Goal: Task Accomplishment & Management: Use online tool/utility

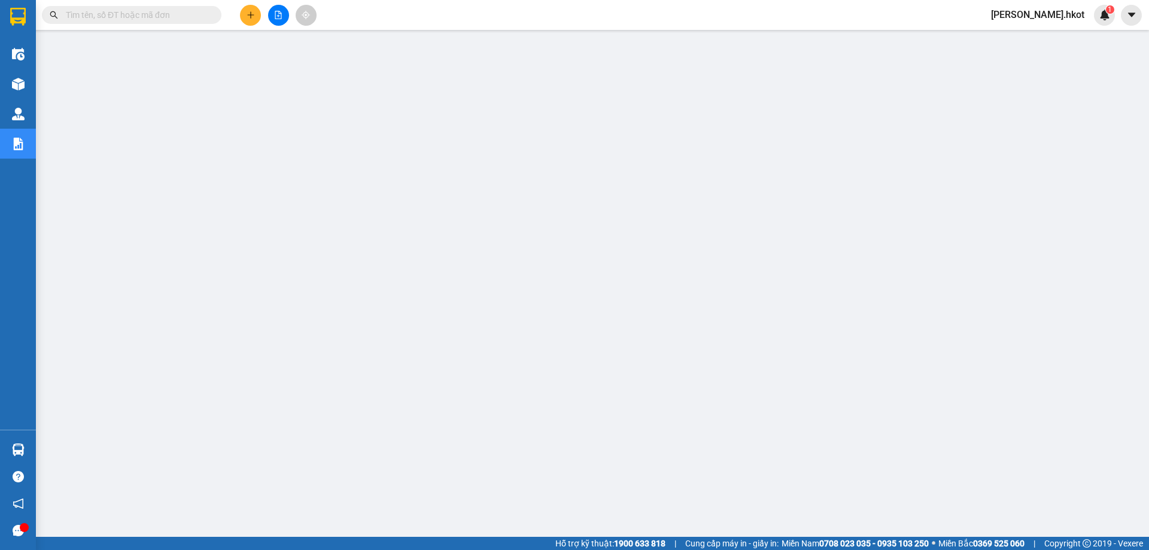
click at [153, 21] on input "text" at bounding box center [136, 14] width 141 height 13
paste input "70NHH1408250087"
type input "70NHH1408250087"
click at [183, 19] on input "text" at bounding box center [136, 14] width 141 height 13
paste input "70NHH1408250087"
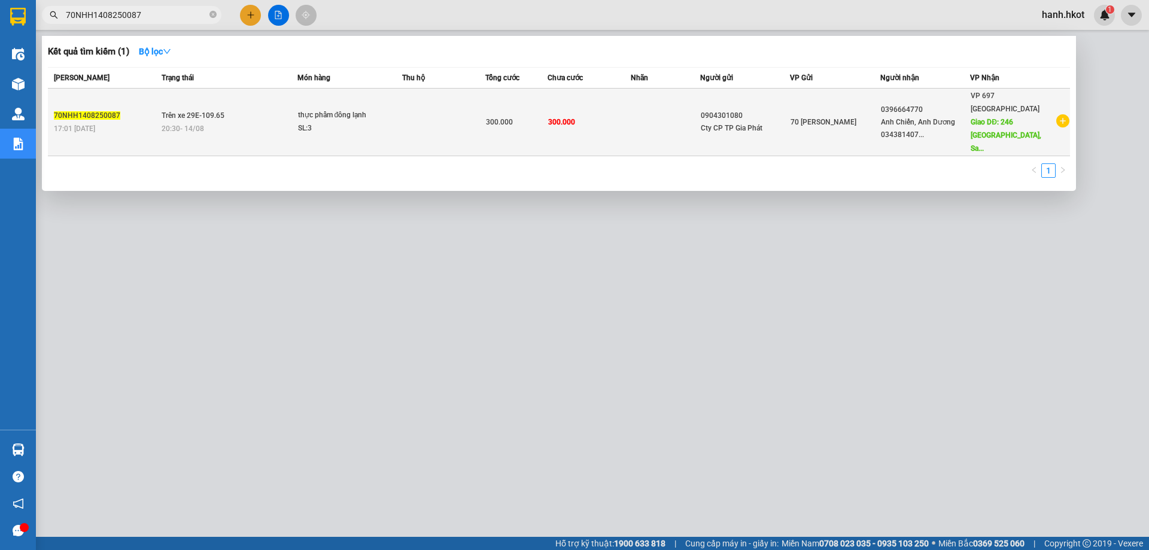
type input "70NHH1408250087"
click at [402, 109] on span "thực phẩm đông lạnh SL: 3" at bounding box center [350, 122] width 104 height 26
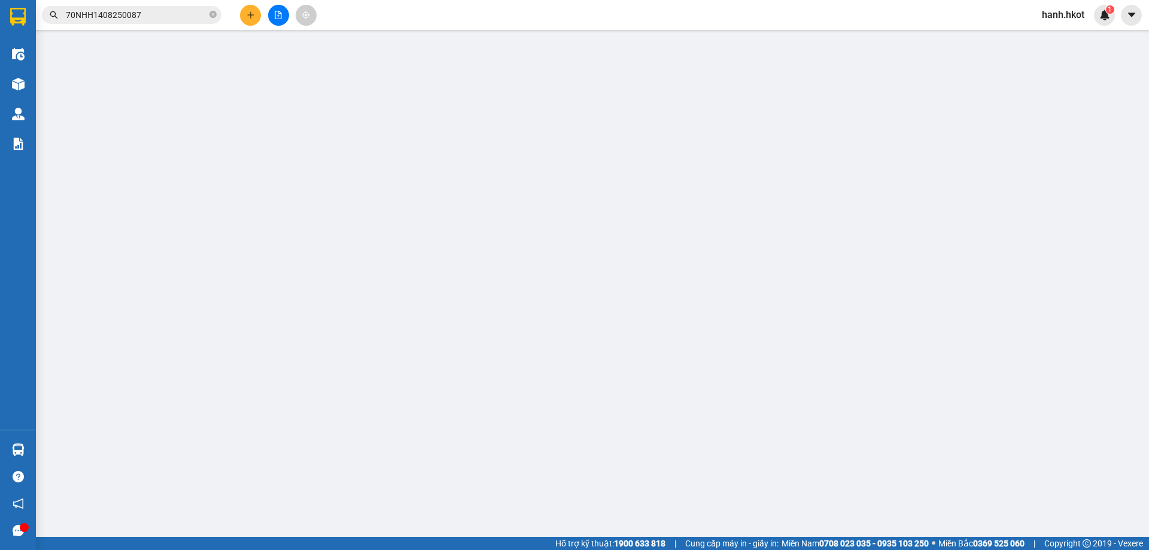
type input "0904301080"
type input "Cty CP TP Gia Phát"
type input "0396664770"
type input "Anh Chiến, Anh Dương 0343814072"
type input "246 Điện Biên Phủ, Sapa"
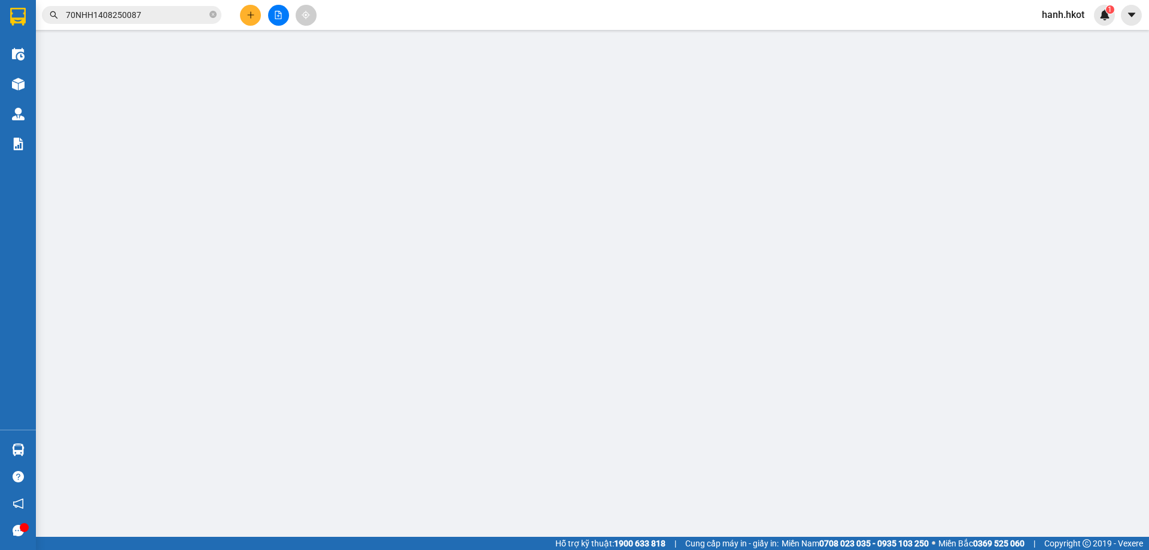
type input "300.000"
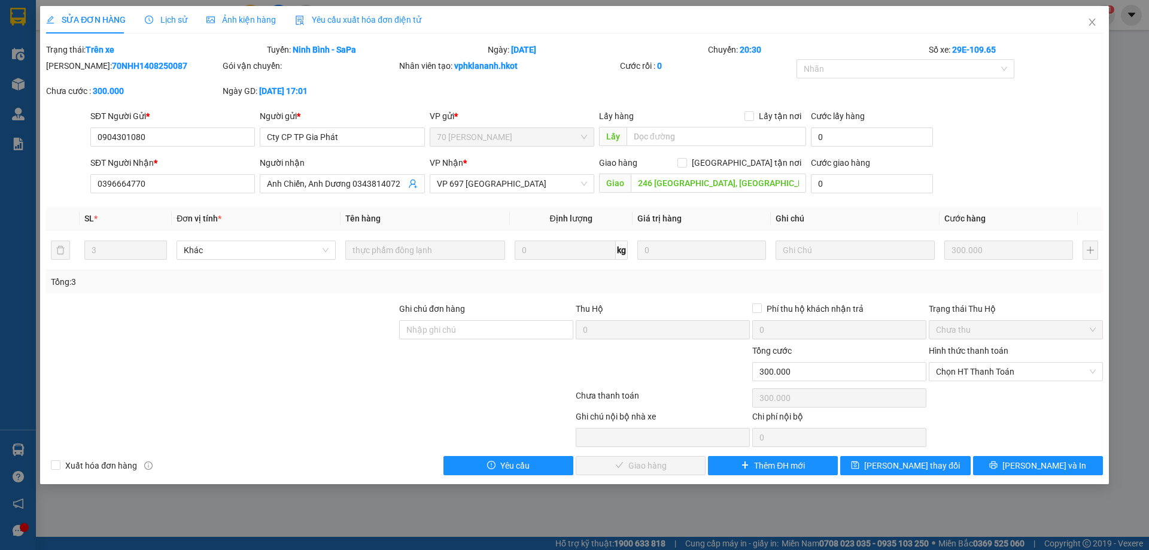
click at [163, 20] on span "Lịch sử" at bounding box center [166, 20] width 42 height 10
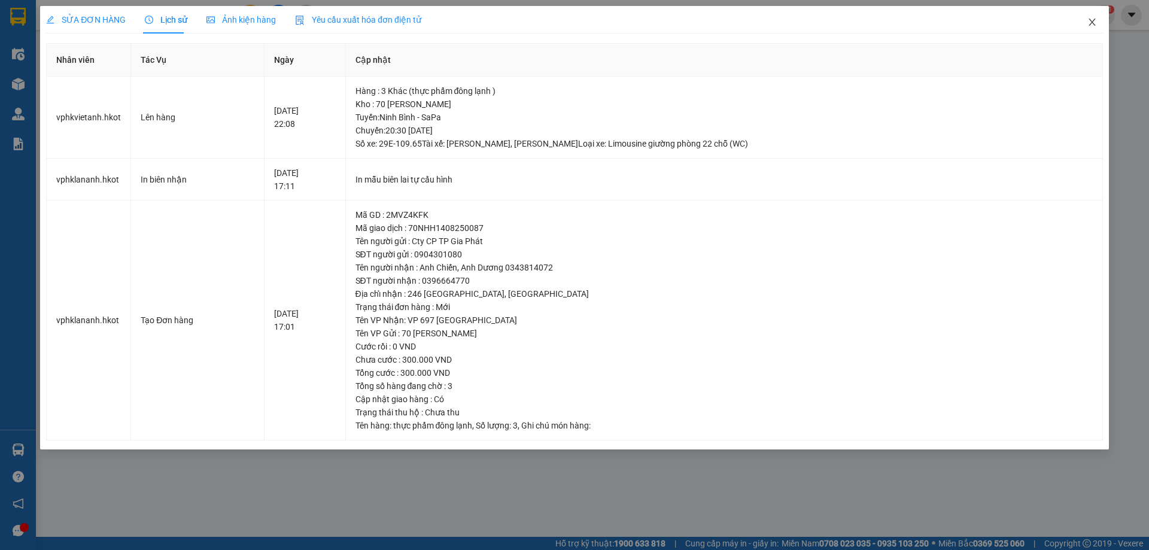
click at [1098, 25] on span "Close" at bounding box center [1092, 23] width 34 height 34
